Goal: Task Accomplishment & Management: Use online tool/utility

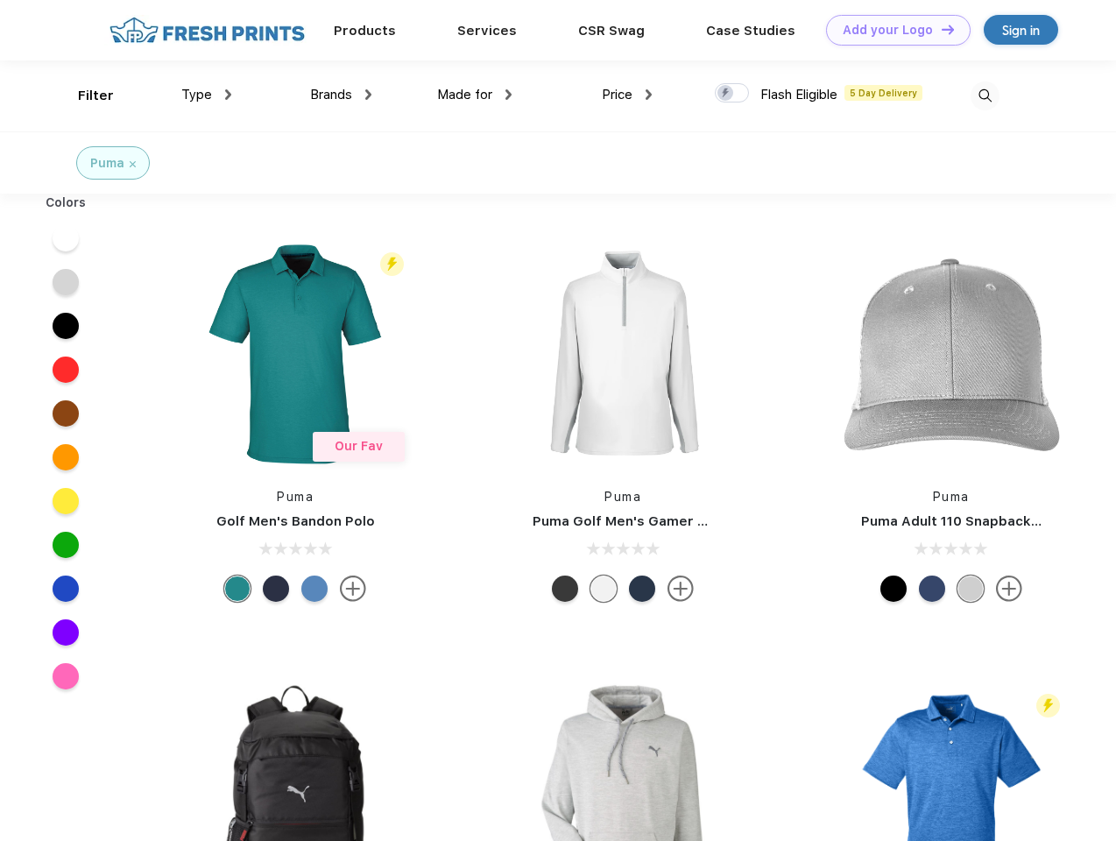
click at [892, 30] on link "Add your Logo Design Tool" at bounding box center [898, 30] width 145 height 31
click at [0, 0] on div "Design Tool" at bounding box center [0, 0] width 0 height 0
click at [940, 29] on link "Add your Logo Design Tool" at bounding box center [898, 30] width 145 height 31
click at [84, 95] on div "Filter" at bounding box center [96, 96] width 36 height 20
click at [207, 95] on span "Type" at bounding box center [196, 95] width 31 height 16
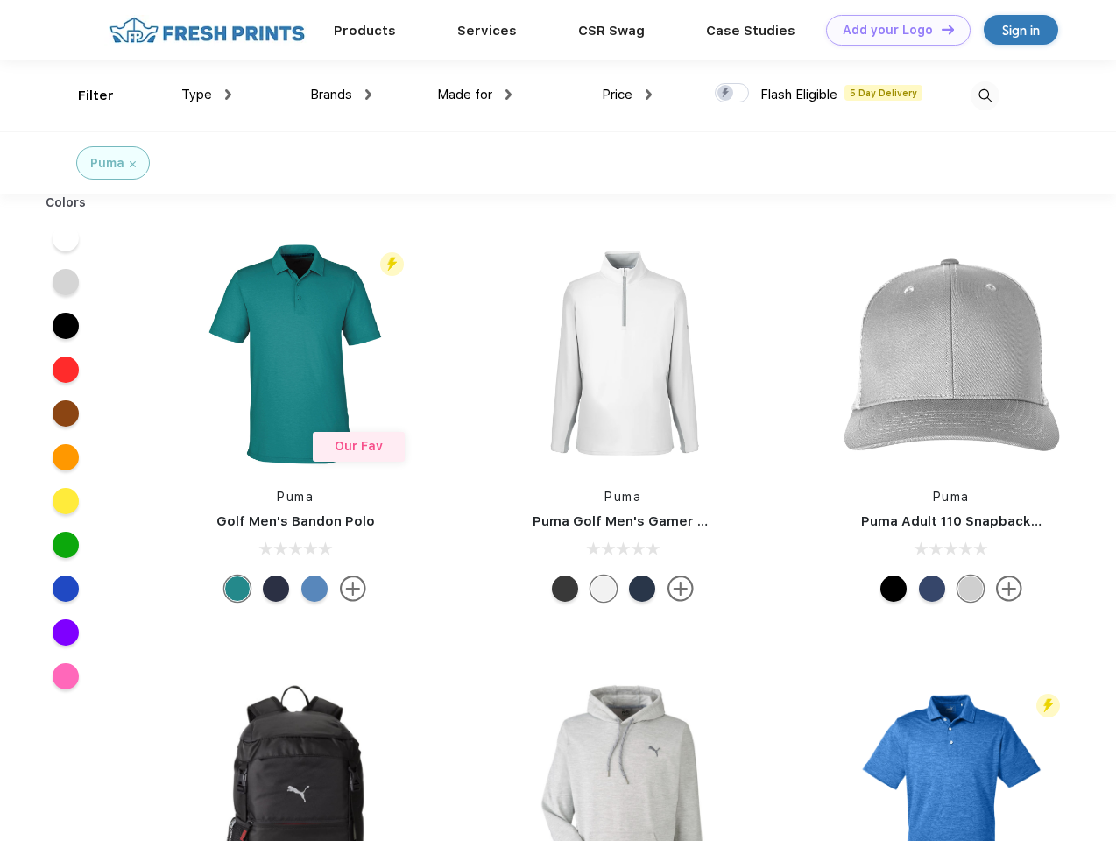
click at [341, 95] on span "Brands" at bounding box center [331, 95] width 42 height 16
click at [475, 95] on span "Made for" at bounding box center [464, 95] width 55 height 16
click at [627, 95] on span "Price" at bounding box center [617, 95] width 31 height 16
click at [732, 94] on div at bounding box center [732, 92] width 34 height 19
click at [726, 94] on input "checkbox" at bounding box center [720, 87] width 11 height 11
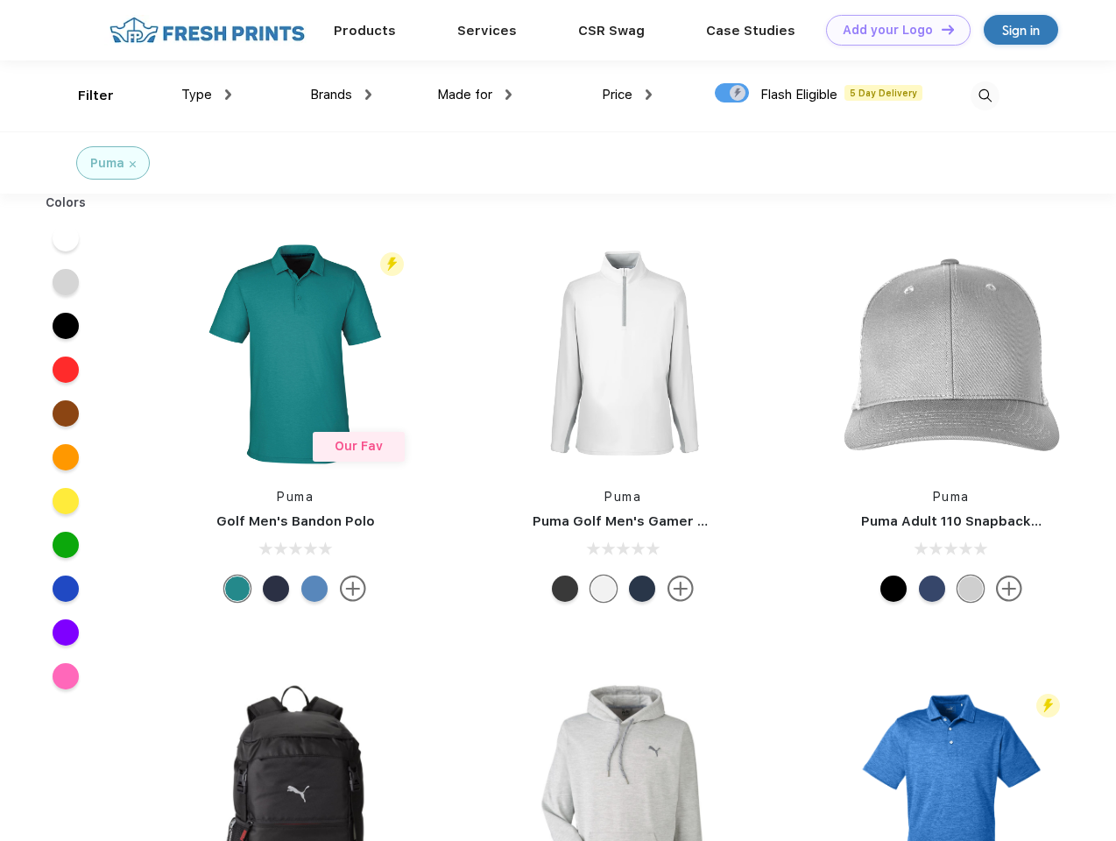
click at [985, 95] on img at bounding box center [985, 95] width 29 height 29
